Goal: Transaction & Acquisition: Purchase product/service

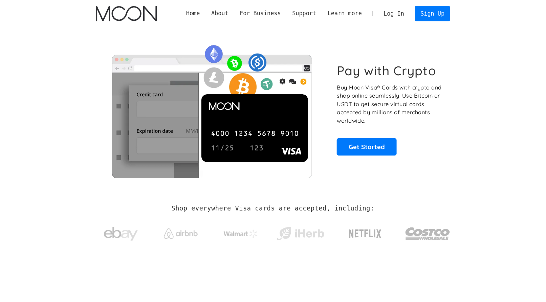
click at [393, 12] on link "Log In" at bounding box center [394, 13] width 32 height 15
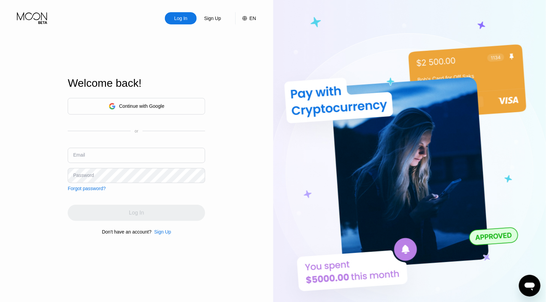
click at [132, 103] on div "Continue with Google" at bounding box center [141, 105] width 45 height 5
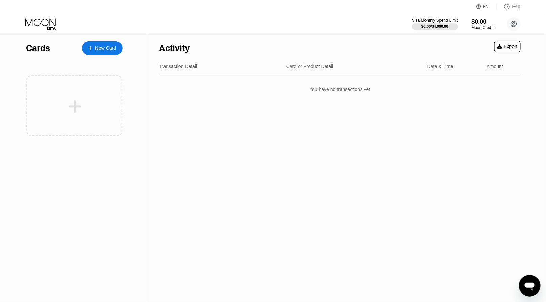
click at [106, 49] on div "New Card" at bounding box center [105, 48] width 21 height 6
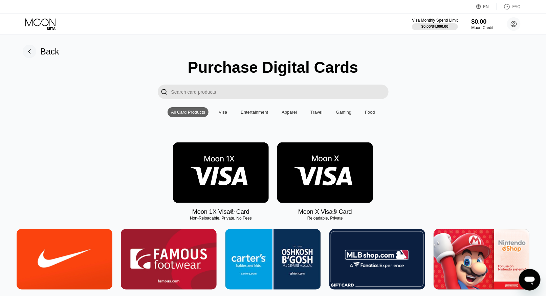
click at [229, 168] on img at bounding box center [221, 173] width 96 height 61
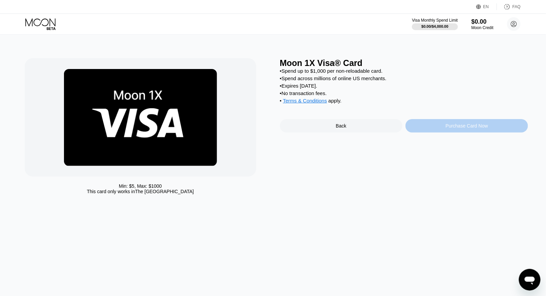
click at [434, 127] on div "Purchase Card Now" at bounding box center [467, 126] width 123 height 14
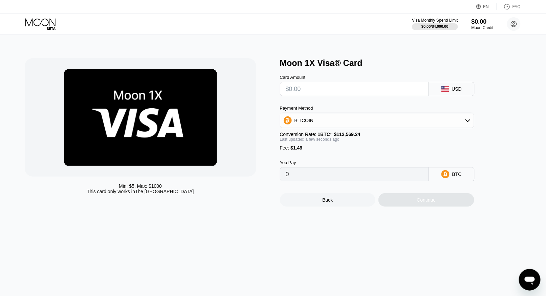
drag, startPoint x: 287, startPoint y: 158, endPoint x: 251, endPoint y: 158, distance: 35.6
click at [251, 158] on div "Min: $ 5 , Max: $ 1000 This card only works in The United States Moon 1X Visa® …" at bounding box center [273, 132] width 497 height 149
click at [339, 207] on div "Back" at bounding box center [328, 200] width 96 height 14
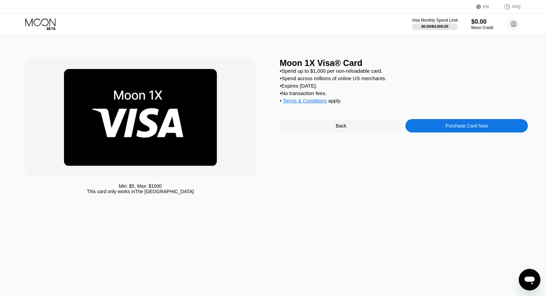
click at [340, 133] on div "Back" at bounding box center [341, 126] width 123 height 14
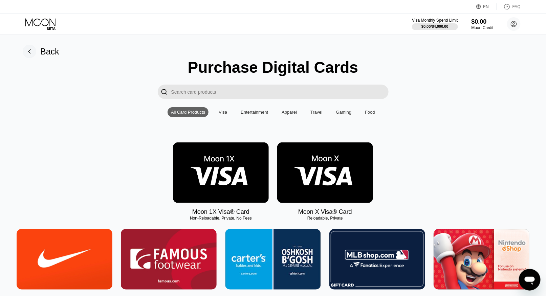
click at [43, 53] on div "Back" at bounding box center [49, 52] width 19 height 10
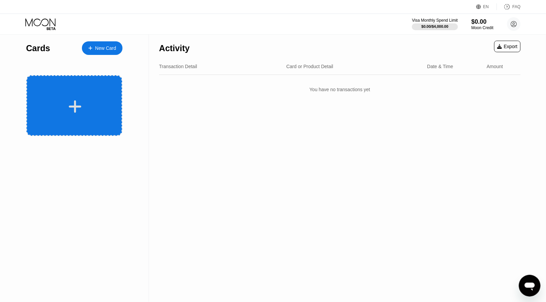
click at [95, 115] on div at bounding box center [74, 105] width 96 height 61
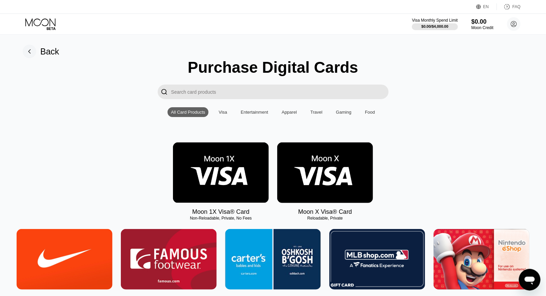
click at [260, 163] on img at bounding box center [221, 173] width 96 height 61
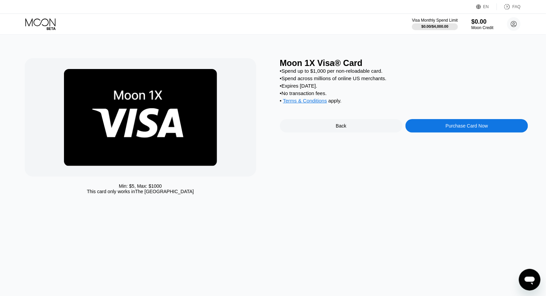
click at [470, 127] on div "Purchase Card Now" at bounding box center [467, 126] width 123 height 14
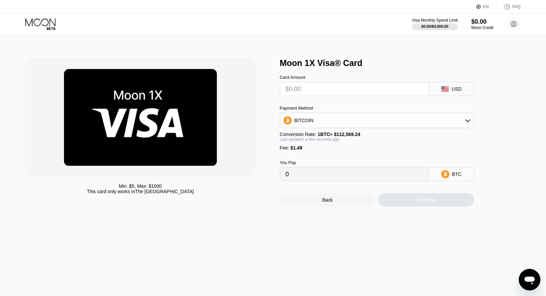
drag, startPoint x: 303, startPoint y: 149, endPoint x: 267, endPoint y: 153, distance: 36.8
click at [267, 153] on div "Min: $ 5 , Max: $ 1000 This card only works in The United States Moon 1X Visa® …" at bounding box center [273, 132] width 497 height 149
click at [487, 29] on div "Moon Credit" at bounding box center [482, 27] width 23 height 5
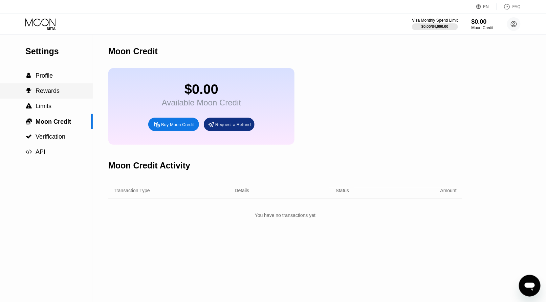
click at [48, 94] on span "Rewards" at bounding box center [48, 90] width 24 height 7
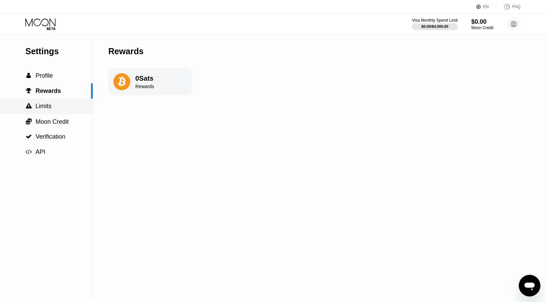
click at [47, 109] on span "Limits" at bounding box center [44, 106] width 16 height 7
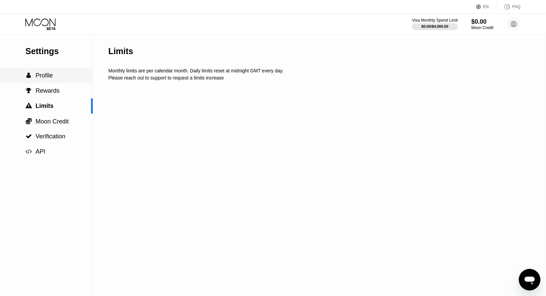
click at [45, 74] on span "Profile" at bounding box center [44, 75] width 17 height 7
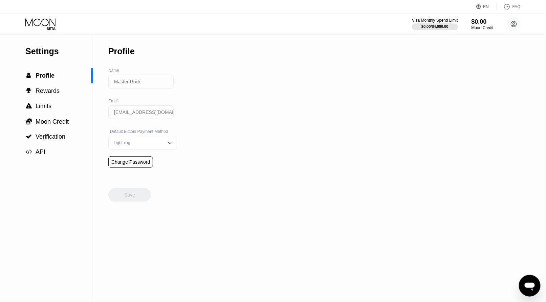
click at [513, 27] on circle at bounding box center [514, 24] width 14 height 14
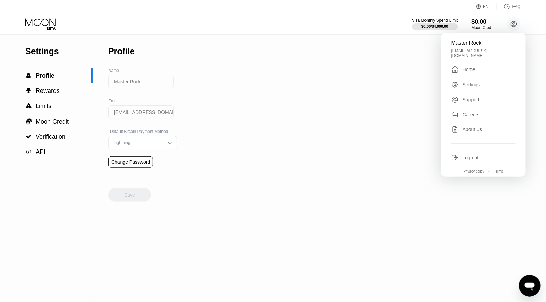
click at [466, 68] on div "Home" at bounding box center [469, 69] width 13 height 5
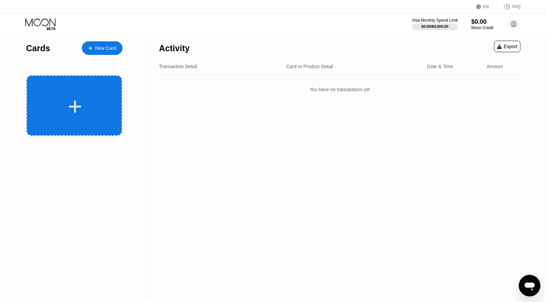
click at [86, 102] on div at bounding box center [75, 106] width 84 height 15
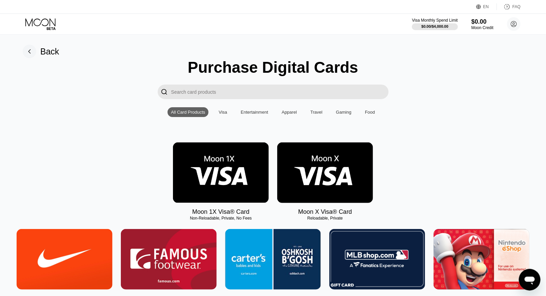
click at [315, 193] on img at bounding box center [325, 173] width 96 height 61
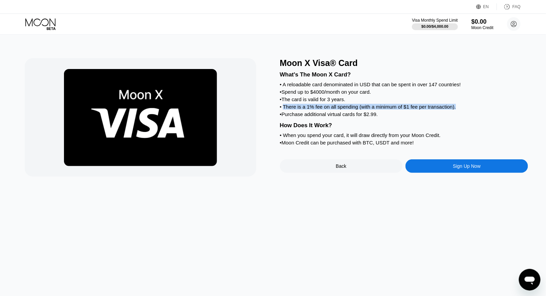
drag, startPoint x: 283, startPoint y: 112, endPoint x: 460, endPoint y: 110, distance: 176.8
click at [460, 110] on div "• There is a 1% fee on all spending (with a minimum of $1 fee per transaction)." at bounding box center [404, 107] width 249 height 6
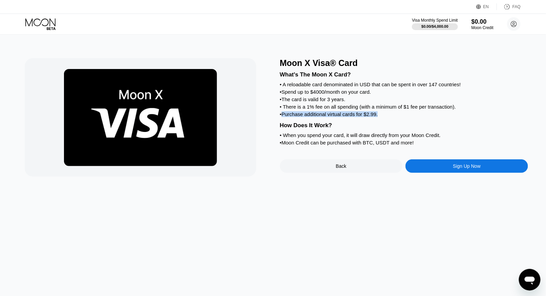
drag, startPoint x: 382, startPoint y: 120, endPoint x: 283, endPoint y: 123, distance: 98.3
click at [283, 117] on div "• Purchase additional virtual cards for $2.99." at bounding box center [404, 114] width 249 height 6
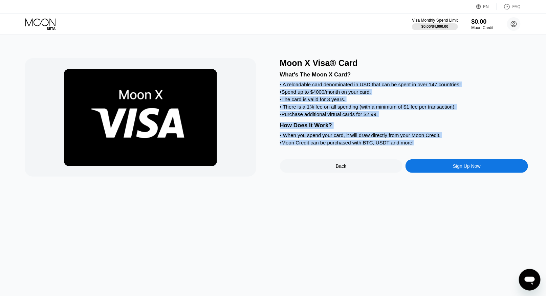
drag, startPoint x: 280, startPoint y: 87, endPoint x: 424, endPoint y: 154, distance: 158.9
click at [424, 147] on div "What's The Moon X Card? • A reloadable card denominated in USD that can be spen…" at bounding box center [404, 107] width 249 height 79
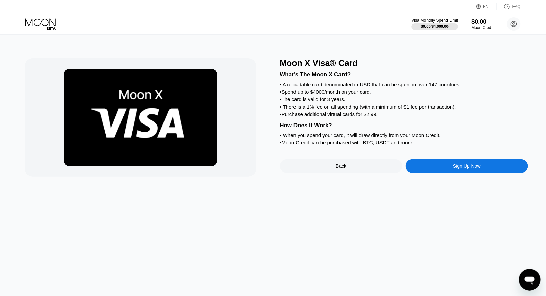
drag, startPoint x: 407, startPoint y: 19, endPoint x: 457, endPoint y: 70, distance: 70.7
click at [458, 20] on div "Visa Monthly Spend Limit $0.00 / $4,000.00 $0.00 Moon Credit Master Rock [EMAIL…" at bounding box center [273, 24] width 546 height 20
drag, startPoint x: 385, startPoint y: 124, endPoint x: 323, endPoint y: 123, distance: 61.3
click at [323, 123] on div "What's The Moon X Card? • A reloadable card denominated in USD that can be spen…" at bounding box center [404, 107] width 249 height 79
click at [512, 25] on circle at bounding box center [514, 24] width 14 height 14
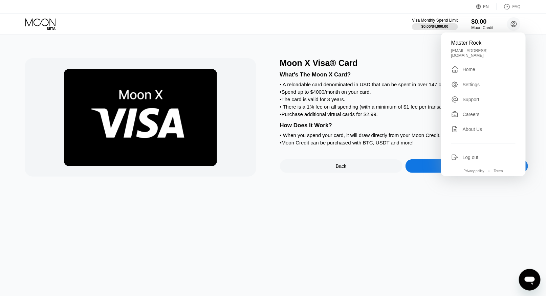
click at [342, 207] on div "Moon X Visa® Card What's The Moon X Card? • A reloadable card denominated in US…" at bounding box center [273, 166] width 552 height 262
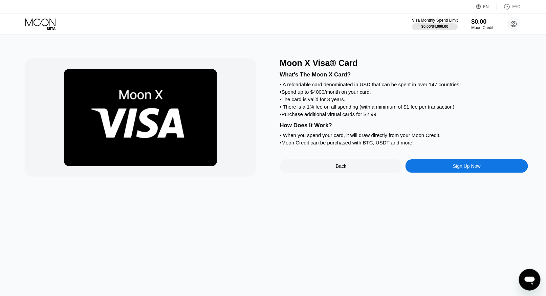
click at [347, 173] on div "Back" at bounding box center [341, 167] width 123 height 14
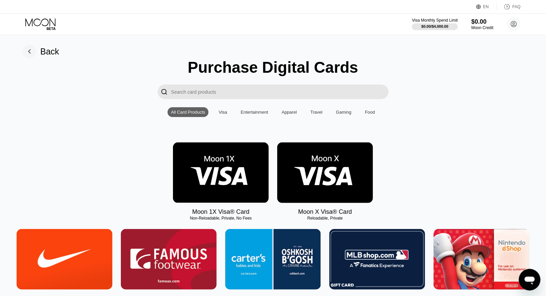
click at [257, 185] on img at bounding box center [221, 173] width 96 height 61
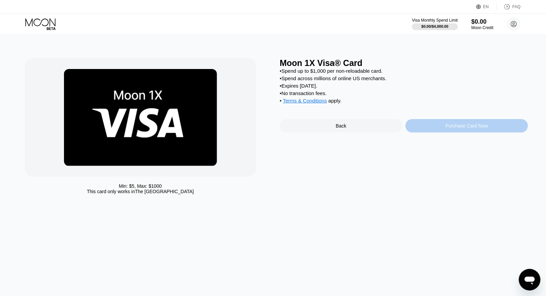
click at [417, 133] on div "Purchase Card Now" at bounding box center [467, 126] width 123 height 14
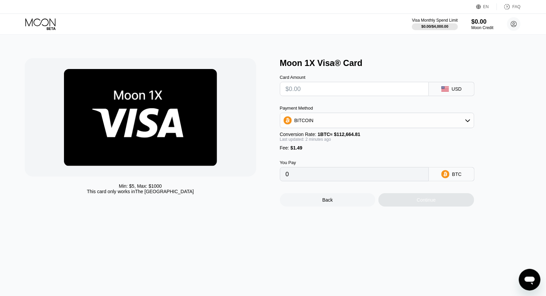
drag, startPoint x: 294, startPoint y: 110, endPoint x: 276, endPoint y: 112, distance: 17.4
click at [276, 112] on div "Min: $ 5 , Max: $ 1000 This card only works in The United States Moon 1X Visa® …" at bounding box center [273, 132] width 497 height 149
drag, startPoint x: 280, startPoint y: 111, endPoint x: 317, endPoint y: 110, distance: 36.9
click at [317, 110] on div "Payment Method" at bounding box center [377, 108] width 194 height 5
drag, startPoint x: 280, startPoint y: 140, endPoint x: 339, endPoint y: 142, distance: 58.3
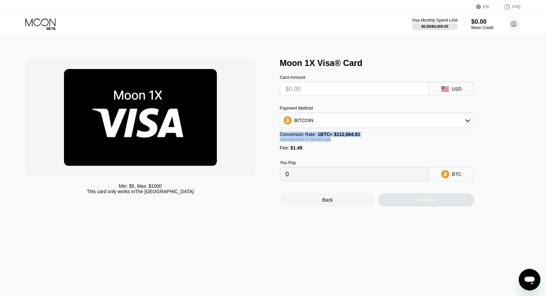
click at [339, 142] on div "Conversion Rate: 1 BTC ≈ $112,664.81 Last updated: 2 minutes ago" at bounding box center [377, 137] width 194 height 10
click at [319, 122] on div "BITCOIN" at bounding box center [377, 121] width 194 height 14
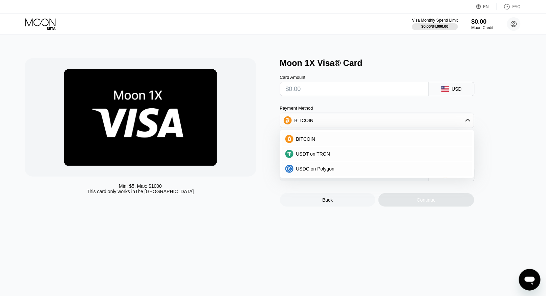
click at [245, 111] on div at bounding box center [141, 117] width 232 height 119
click at [278, 88] on div "Min: $ 5 , Max: $ 1000 This card only works in The United States Moon 1X Visa® …" at bounding box center [273, 132] width 497 height 149
click at [250, 107] on div at bounding box center [141, 117] width 232 height 119
click at [346, 205] on div "Back" at bounding box center [328, 200] width 96 height 14
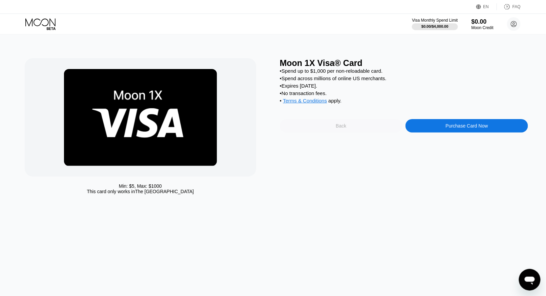
click at [335, 133] on div "Back" at bounding box center [341, 126] width 123 height 14
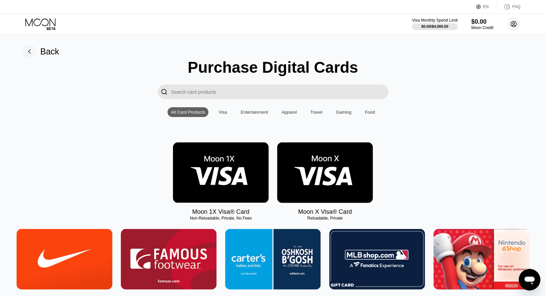
click at [512, 24] on circle at bounding box center [514, 24] width 14 height 14
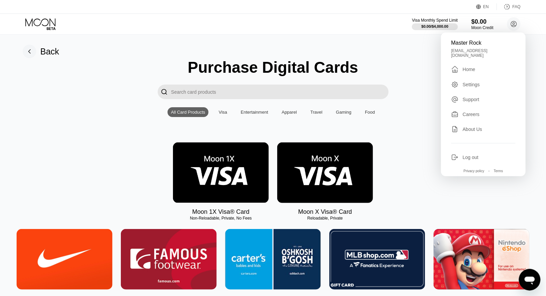
click at [465, 87] on div "Settings" at bounding box center [471, 84] width 17 height 5
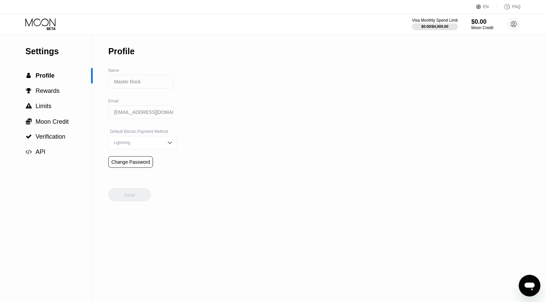
click at [149, 145] on div "Lightning" at bounding box center [137, 142] width 51 height 5
click at [219, 132] on div "Settings  Profile  Rewards  Limits  Moon Credit  Verification  API Profil…" at bounding box center [273, 168] width 546 height 267
click at [157, 154] on div "Lightning" at bounding box center [143, 156] width 68 height 14
click at [54, 94] on span "Rewards" at bounding box center [48, 90] width 24 height 7
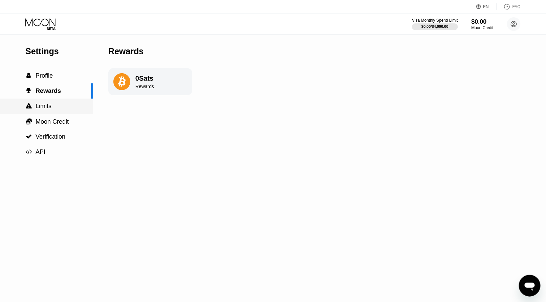
click at [49, 106] on span "Limits" at bounding box center [44, 106] width 16 height 7
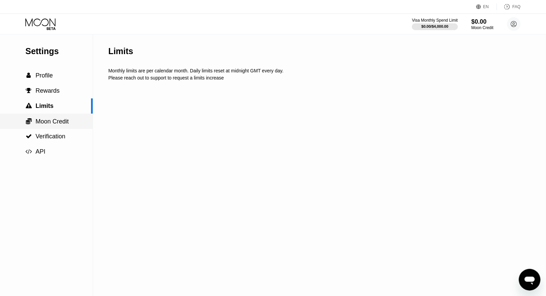
click at [53, 122] on span "Moon Credit" at bounding box center [52, 121] width 33 height 7
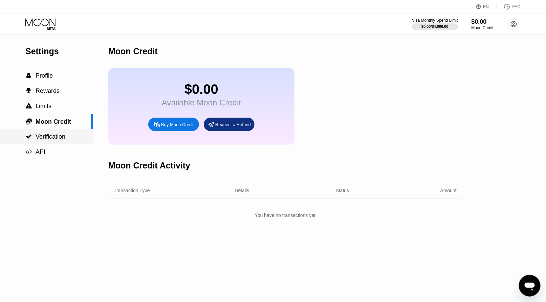
click at [54, 137] on span "Verification" at bounding box center [51, 136] width 30 height 7
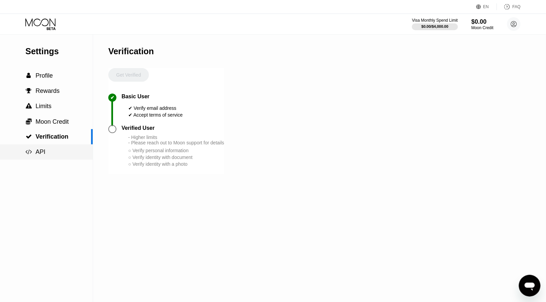
click at [41, 155] on span "API" at bounding box center [41, 151] width 10 height 7
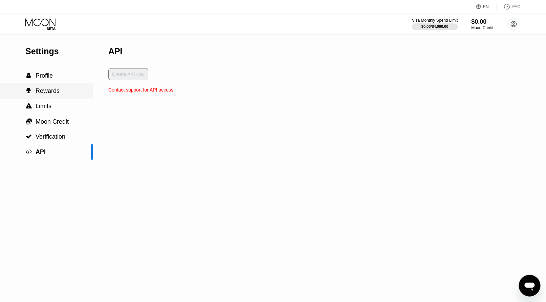
click at [47, 85] on div " Rewards" at bounding box center [46, 90] width 93 height 15
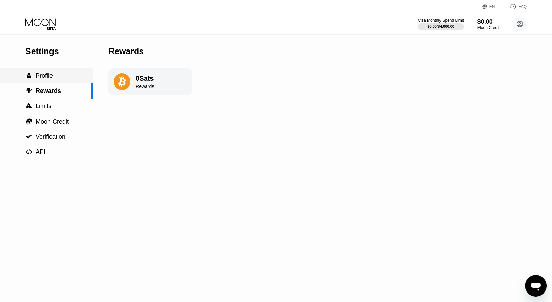
click at [48, 82] on div " Profile" at bounding box center [46, 75] width 93 height 15
